Goal: Navigation & Orientation: Find specific page/section

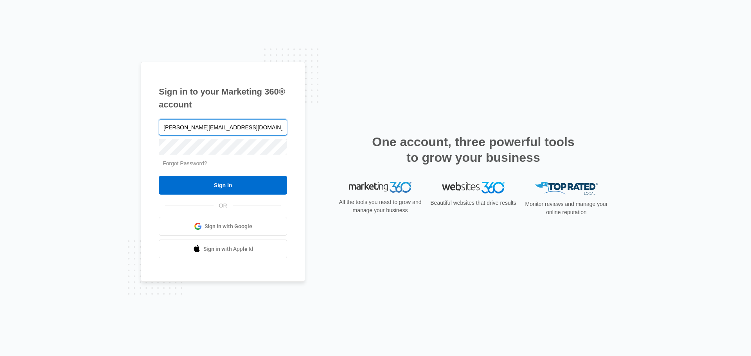
type input "[PERSON_NAME][EMAIL_ADDRESS][DOMAIN_NAME]"
click at [159, 176] on input "Sign In" at bounding box center [223, 185] width 128 height 19
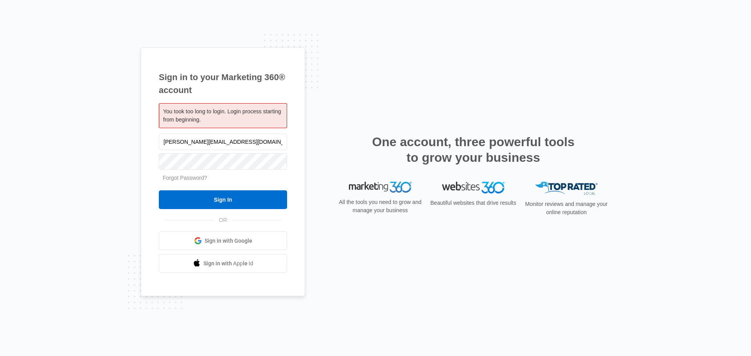
type input "[PERSON_NAME][EMAIL_ADDRESS][DOMAIN_NAME]"
click at [159, 190] on input "Sign In" at bounding box center [223, 199] width 128 height 19
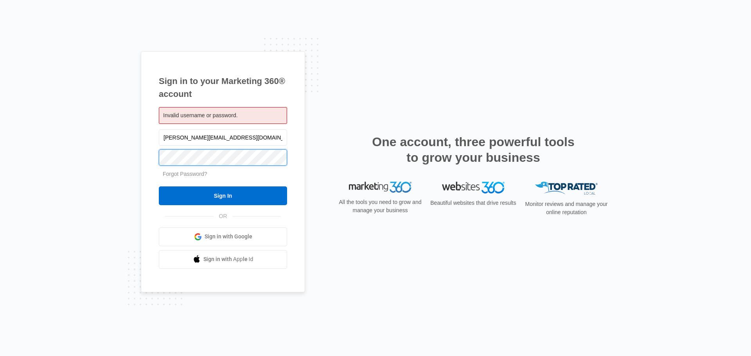
click at [159, 187] on input "Sign In" at bounding box center [223, 196] width 128 height 19
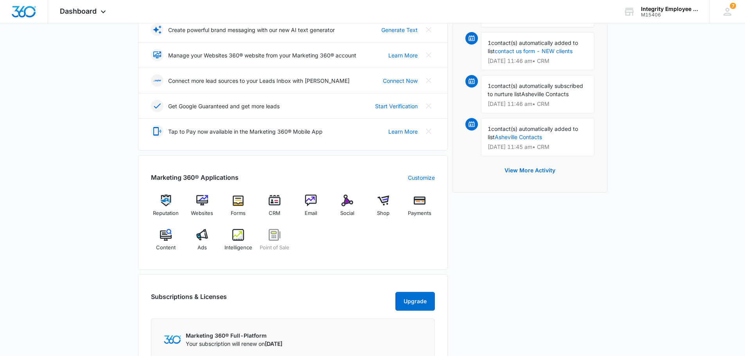
scroll to position [235, 0]
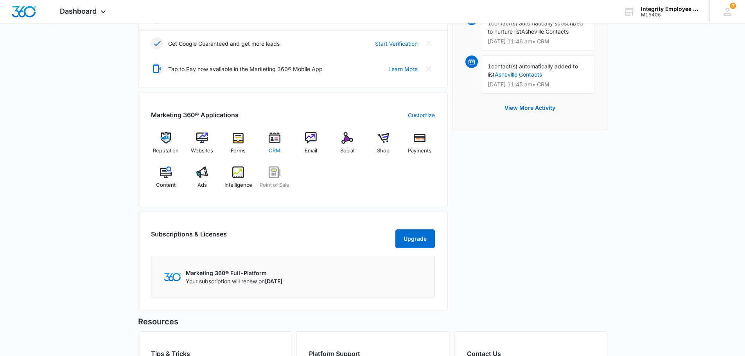
click at [273, 145] on div "CRM" at bounding box center [275, 146] width 30 height 28
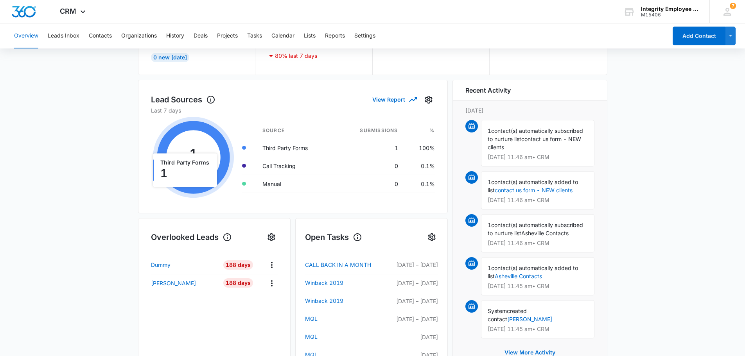
scroll to position [78, 0]
